Goal: Information Seeking & Learning: Learn about a topic

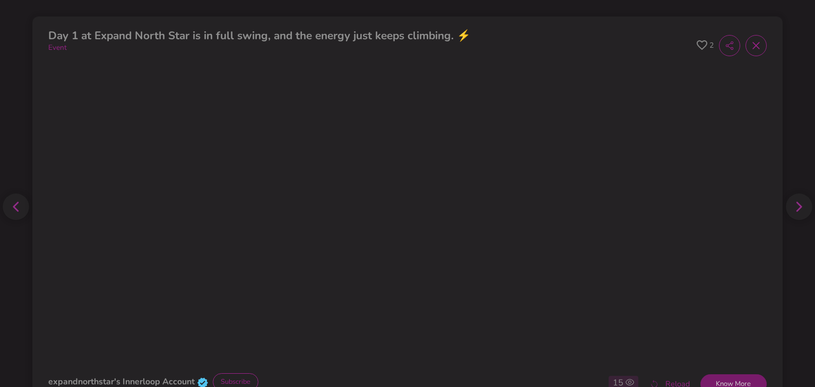
click at [724, 382] on button "Know More" at bounding box center [733, 385] width 66 height 20
click at [751, 43] on icon at bounding box center [756, 45] width 11 height 11
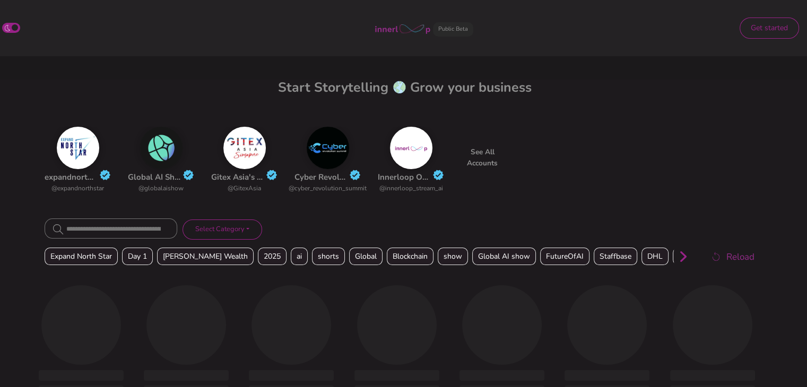
click at [81, 138] on img at bounding box center [78, 148] width 42 height 42
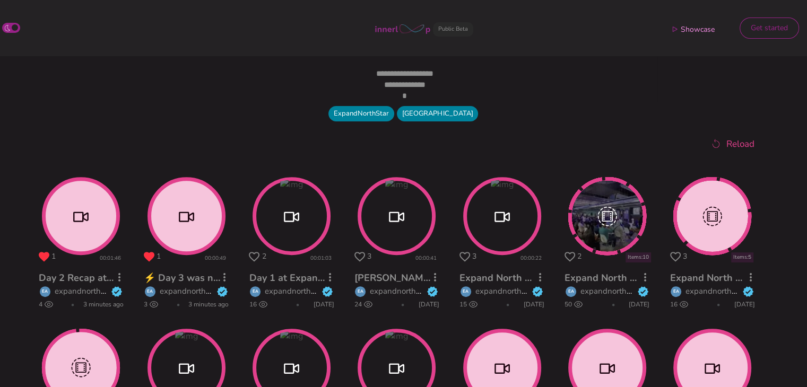
scroll to position [350, 0]
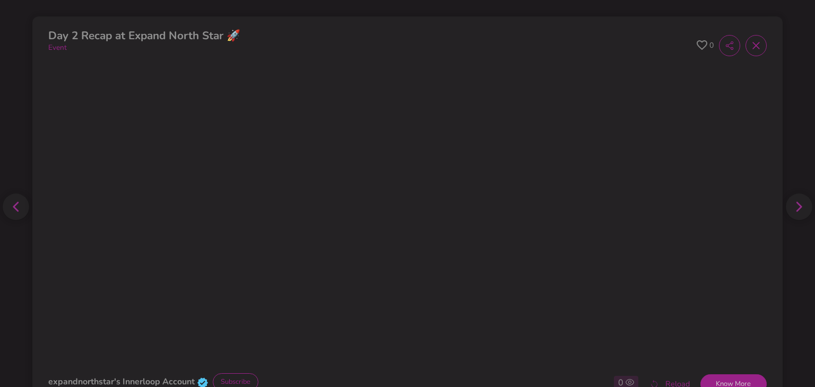
click at [697, 41] on icon at bounding box center [702, 45] width 11 height 10
click at [721, 384] on button "Know More" at bounding box center [733, 385] width 66 height 20
click at [697, 40] on icon at bounding box center [702, 45] width 11 height 10
click at [726, 379] on button "Know More" at bounding box center [733, 385] width 66 height 20
click at [732, 380] on button "Know More" at bounding box center [733, 385] width 66 height 20
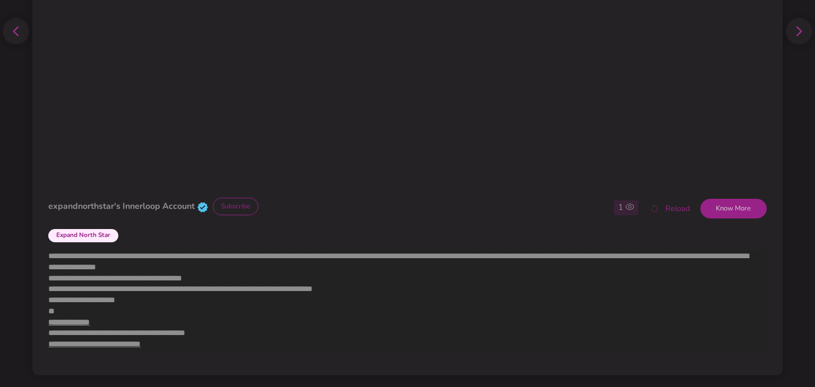
scroll to position [180, 0]
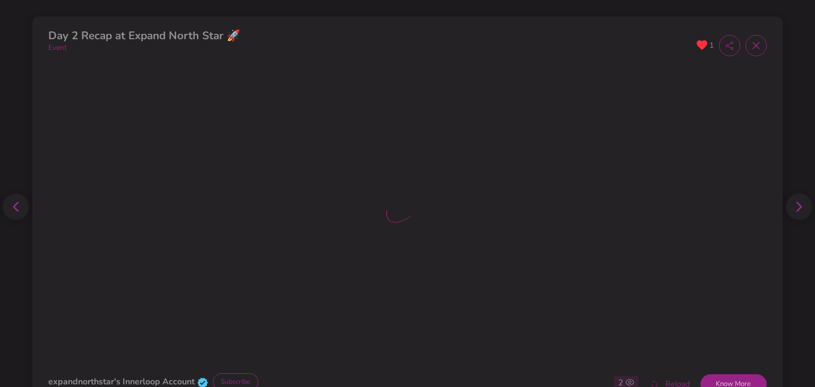
drag, startPoint x: 805, startPoint y: 80, endPoint x: 814, endPoint y: 243, distance: 164.2
click at [814, 243] on div "**********" at bounding box center [407, 193] width 815 height 387
